Goal: Task Accomplishment & Management: Manage account settings

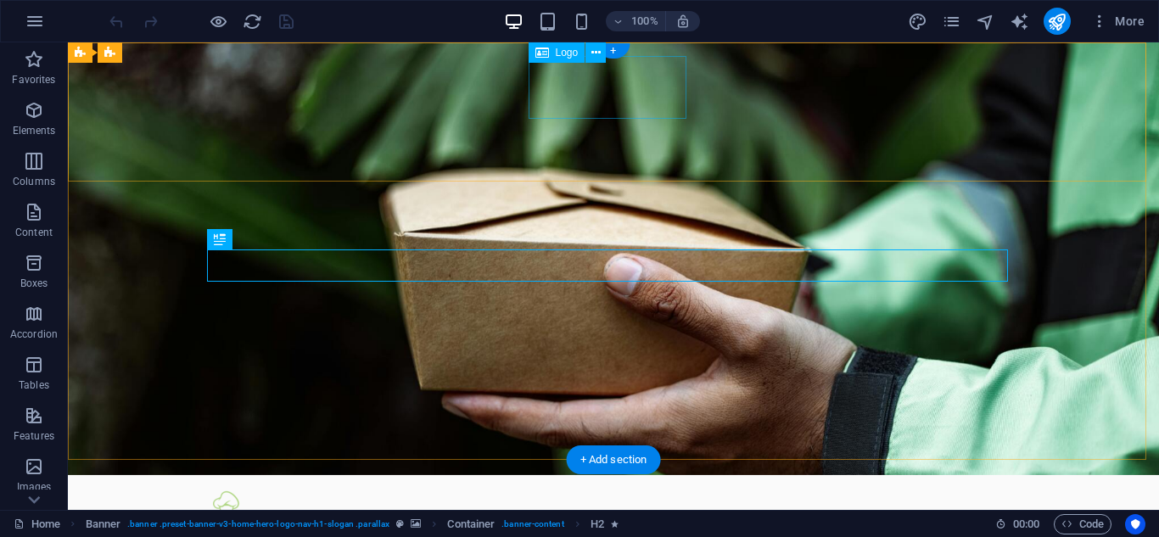
click at [601, 489] on div at bounding box center [613, 520] width 801 height 63
select select "px"
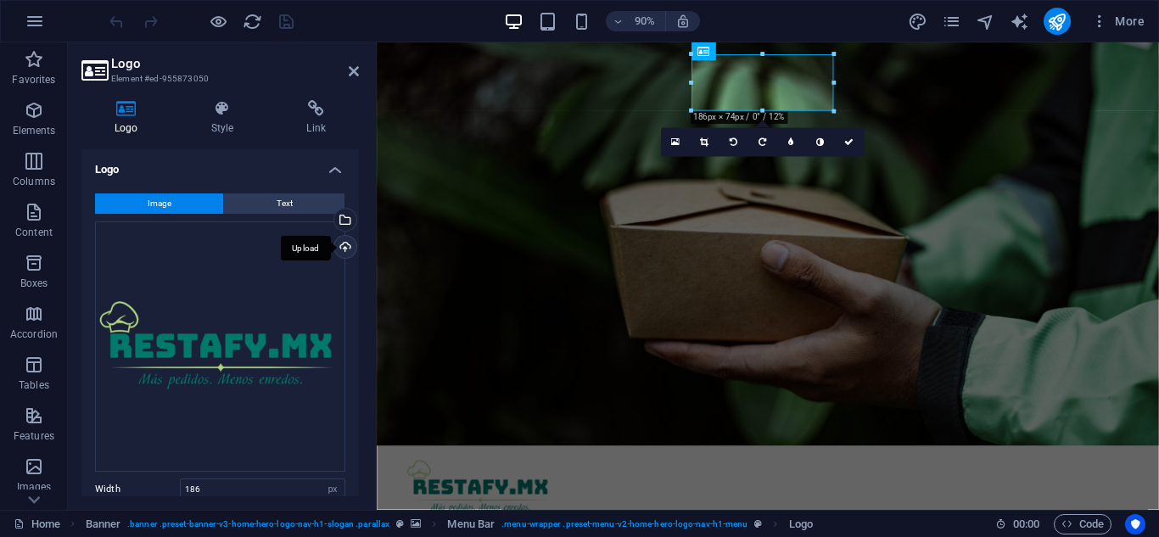
click at [341, 247] on div "Upload" at bounding box center [343, 248] width 25 height 25
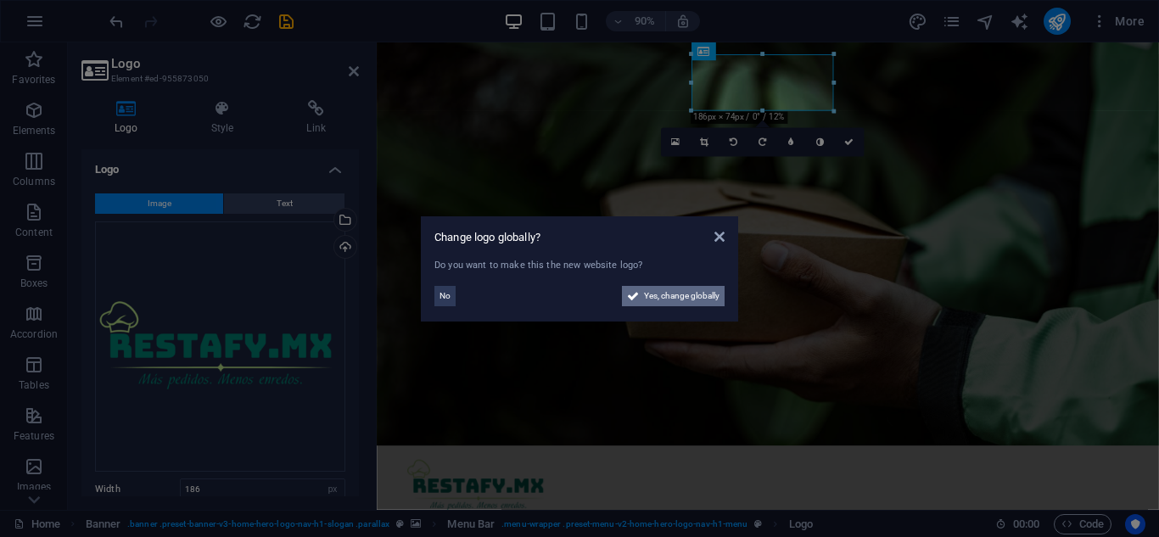
click at [685, 303] on span "Yes, change globally" at bounding box center [681, 296] width 75 height 20
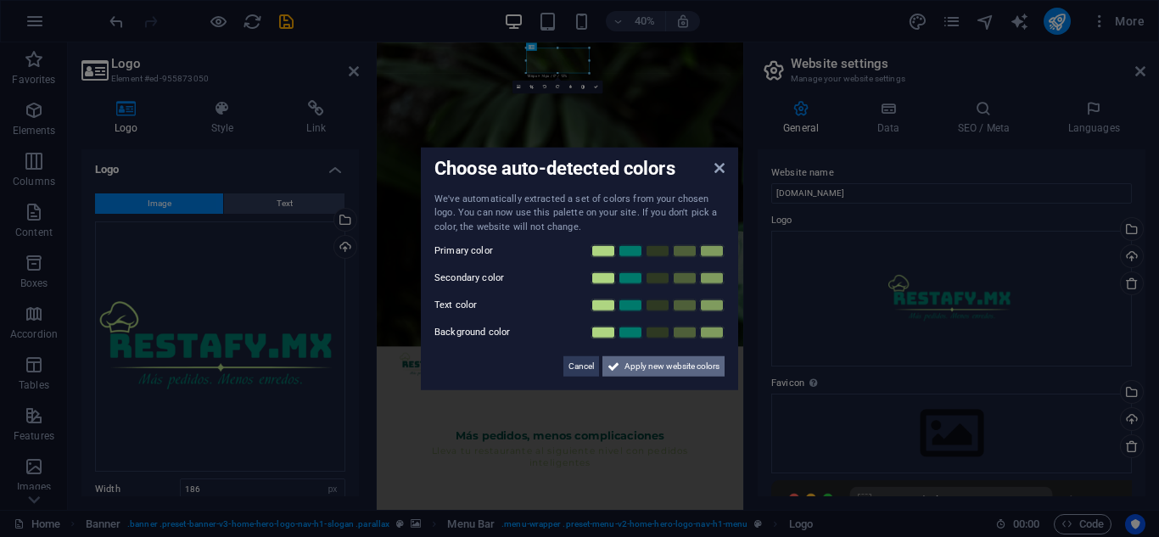
click at [656, 369] on span "Apply new website colors" at bounding box center [671, 366] width 95 height 20
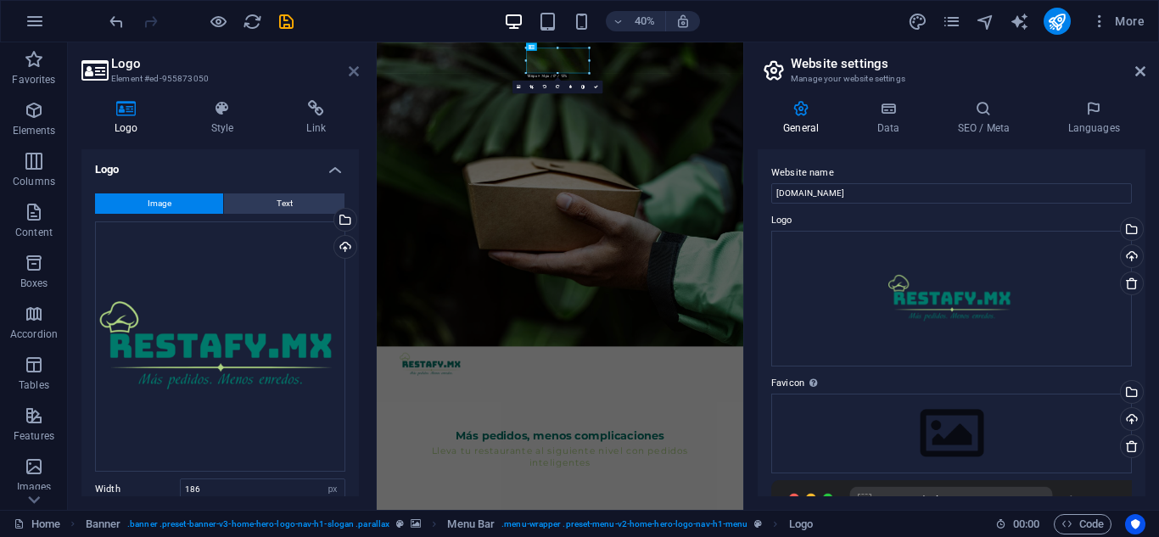
click at [353, 68] on icon at bounding box center [354, 71] width 10 height 14
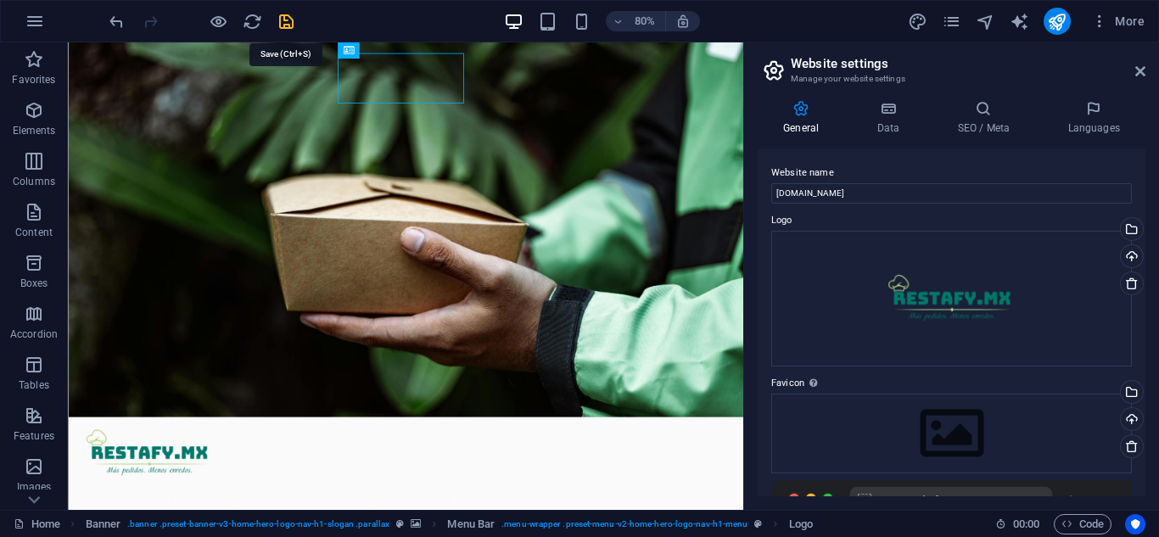
click at [288, 17] on icon "save" at bounding box center [287, 22] width 20 height 20
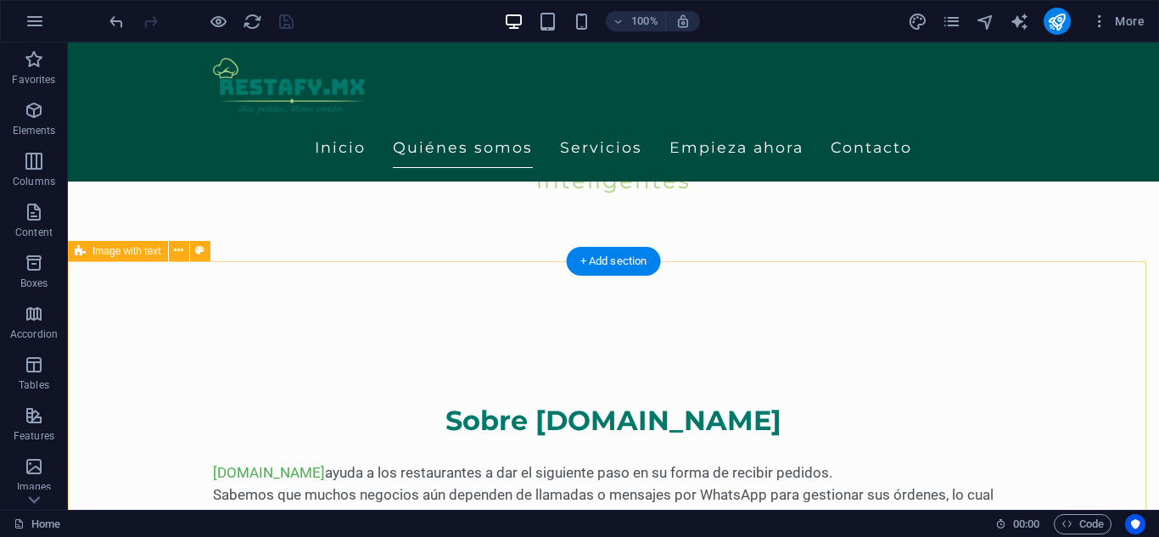
scroll to position [509, 0]
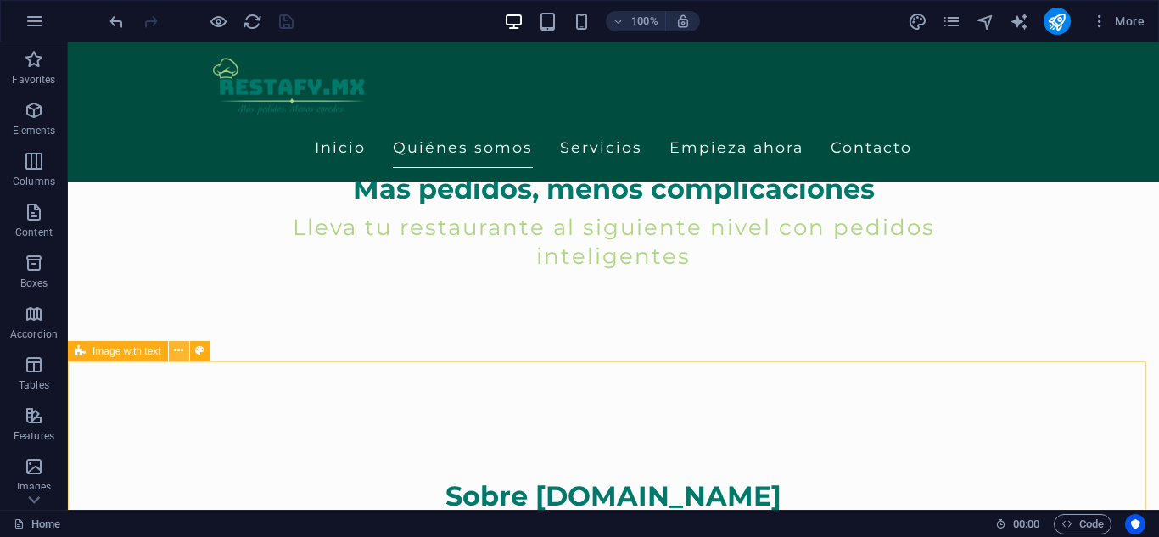
click at [180, 351] on icon at bounding box center [178, 351] width 9 height 18
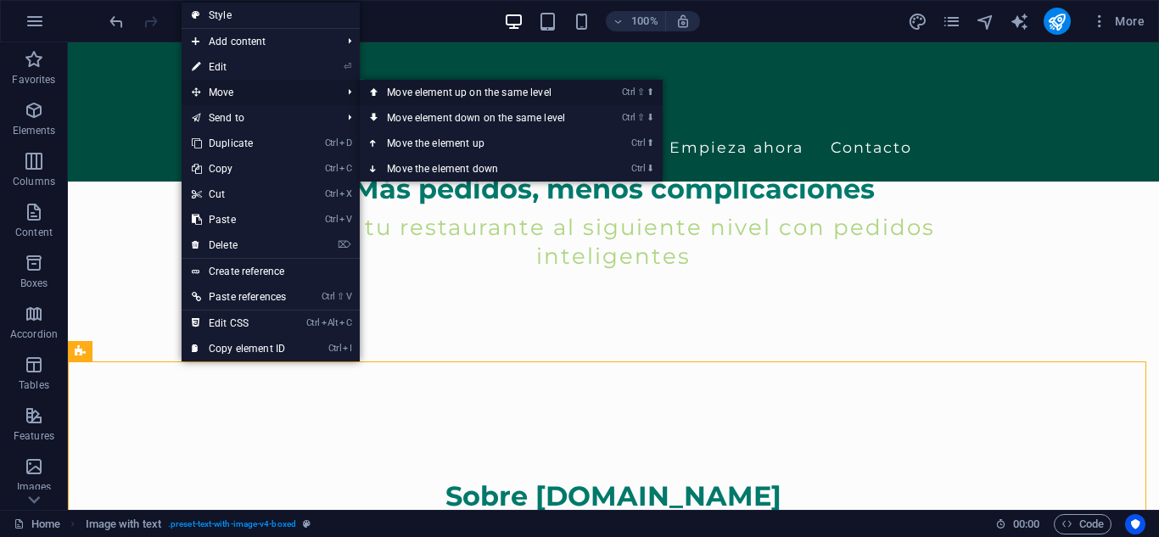
click at [514, 95] on link "Ctrl ⇧ ⬆ Move element up on the same level" at bounding box center [479, 92] width 239 height 25
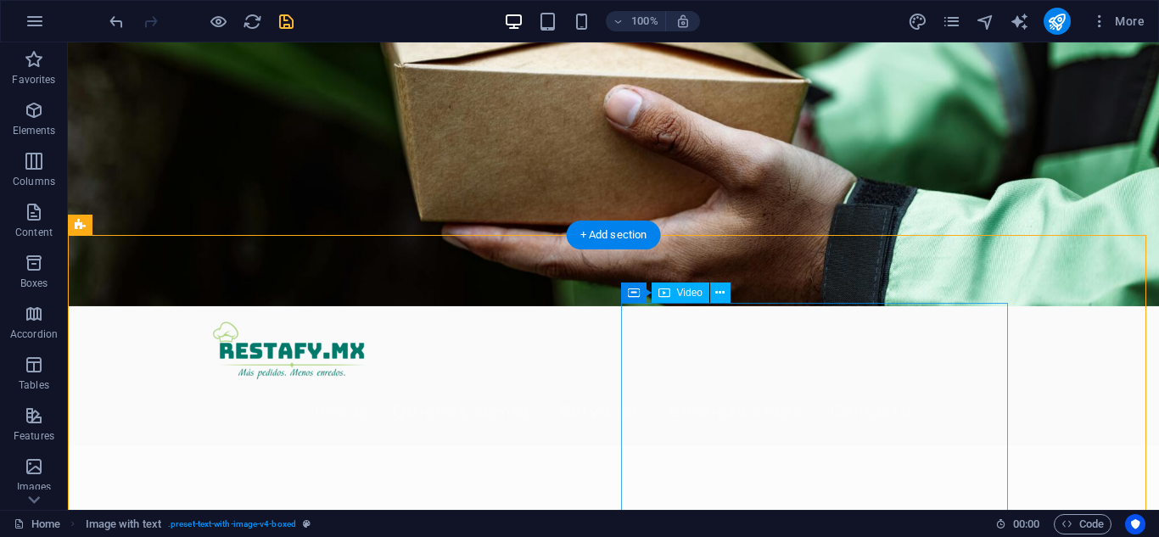
scroll to position [339, 0]
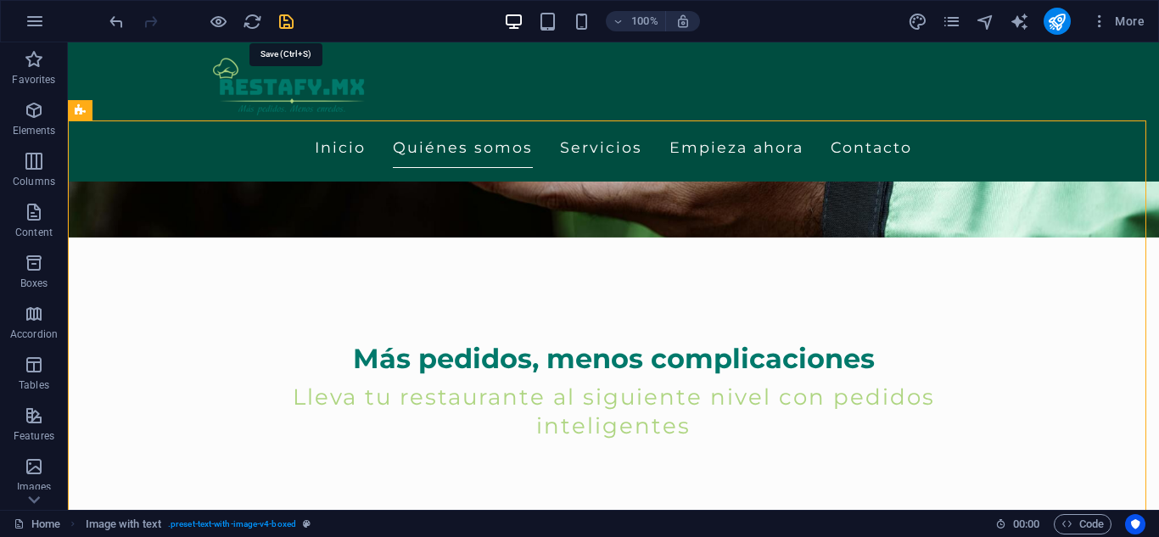
click at [292, 20] on icon "save" at bounding box center [287, 22] width 20 height 20
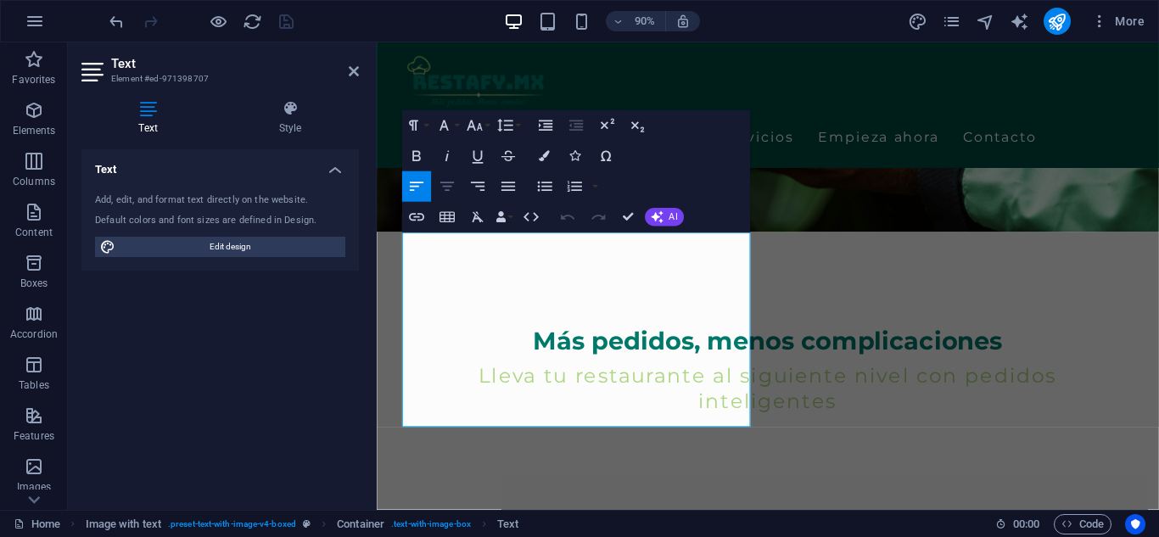
click at [449, 186] on icon "button" at bounding box center [446, 186] width 14 height 9
click at [510, 187] on icon "button" at bounding box center [507, 186] width 14 height 9
click at [450, 191] on icon "button" at bounding box center [447, 186] width 19 height 19
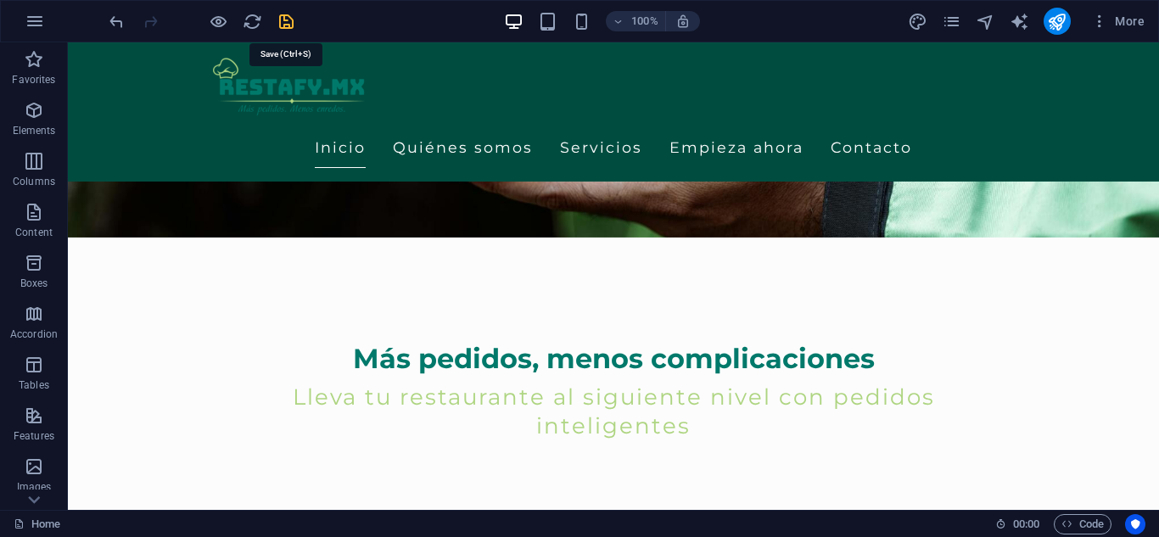
click at [293, 22] on icon "save" at bounding box center [287, 22] width 20 height 20
checkbox input "false"
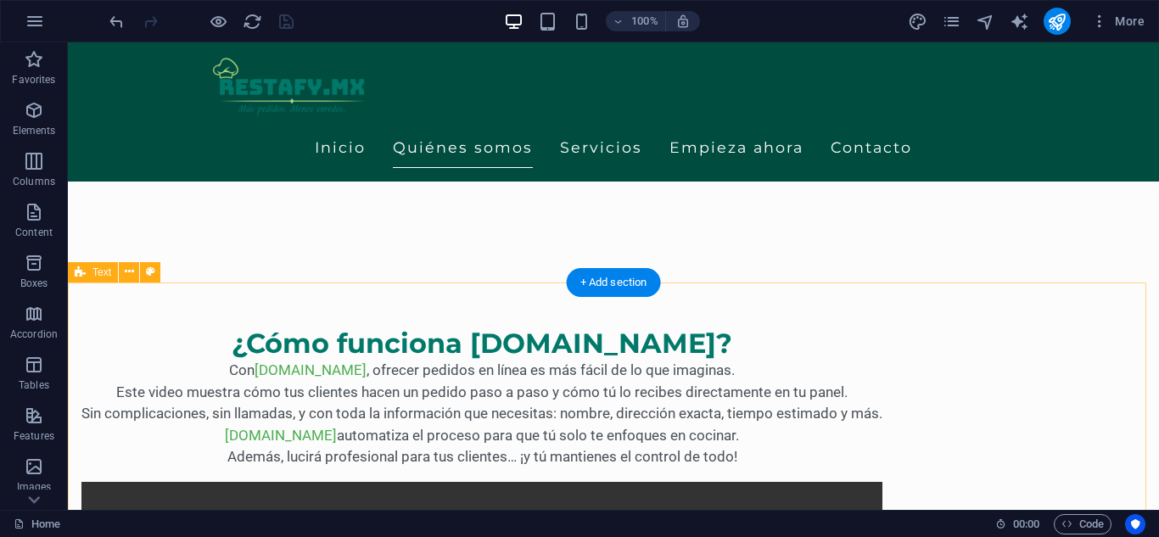
scroll to position [763, 0]
